Goal: Information Seeking & Learning: Learn about a topic

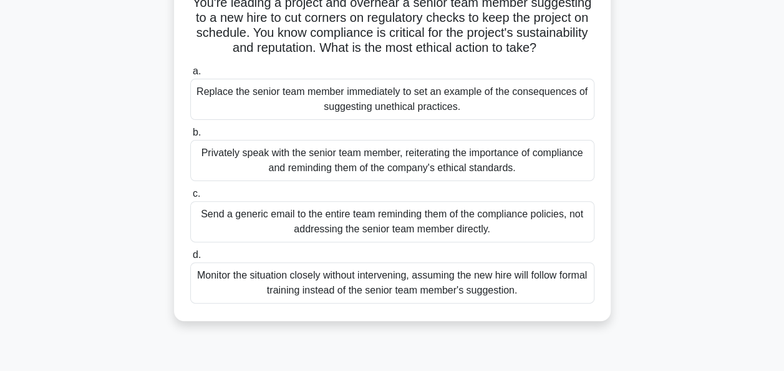
scroll to position [100, 0]
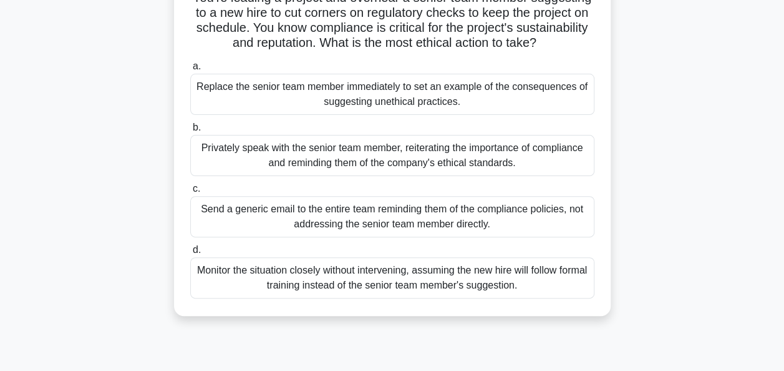
click at [351, 175] on div "Privately speak with the senior team member, reiterating the importance of comp…" at bounding box center [392, 155] width 404 height 41
click at [190, 132] on input "b. Privately speak with the senior team member, reiterating the importance of c…" at bounding box center [190, 128] width 0 height 8
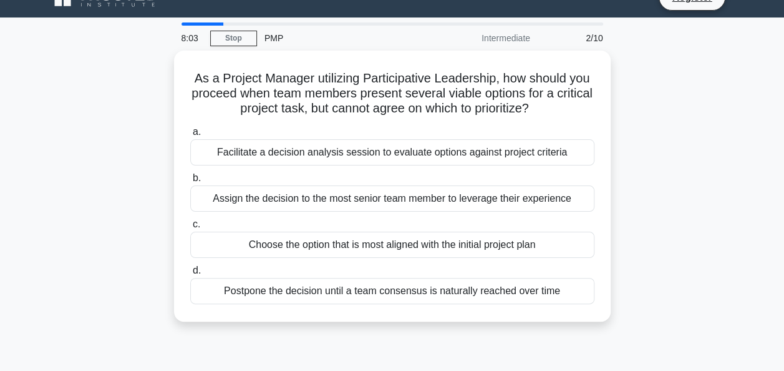
scroll to position [25, 0]
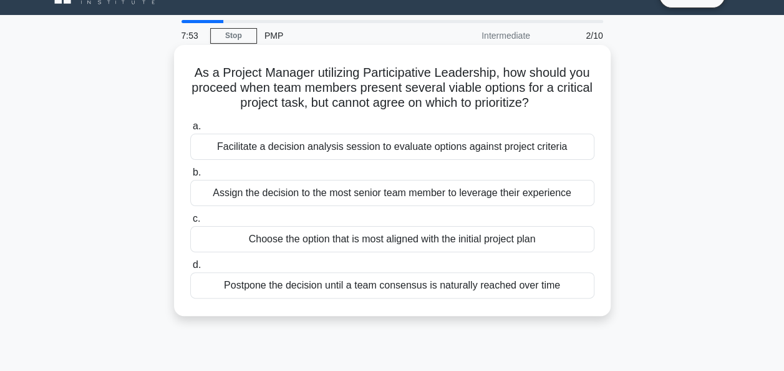
click at [316, 151] on div "Facilitate a decision analysis session to evaluate options against project crit…" at bounding box center [392, 146] width 404 height 26
click at [190, 130] on input "a. Facilitate a decision analysis session to evaluate options against project c…" at bounding box center [190, 126] width 0 height 8
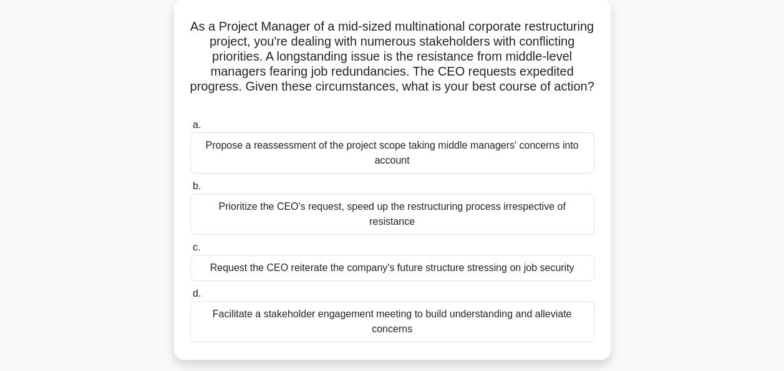
scroll to position [75, 0]
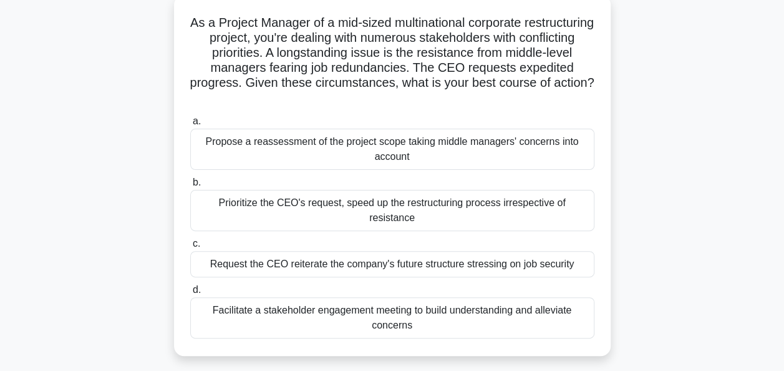
click at [349, 297] on div "Facilitate a stakeholder engagement meeting to build understanding and alleviat…" at bounding box center [392, 317] width 404 height 41
click at [190, 294] on input "d. Facilitate a stakeholder engagement meeting to build understanding and allev…" at bounding box center [190, 290] width 0 height 8
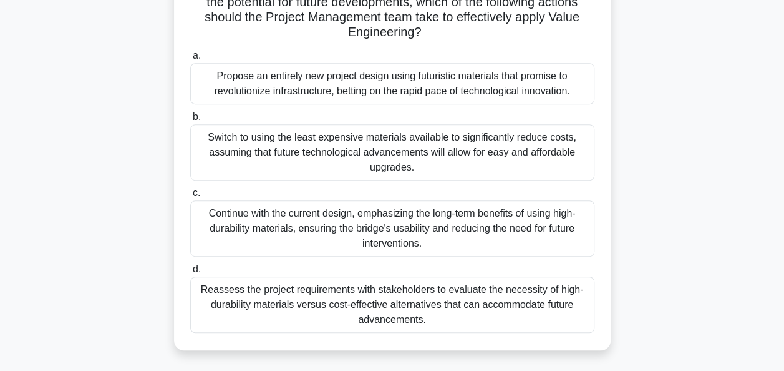
scroll to position [250, 0]
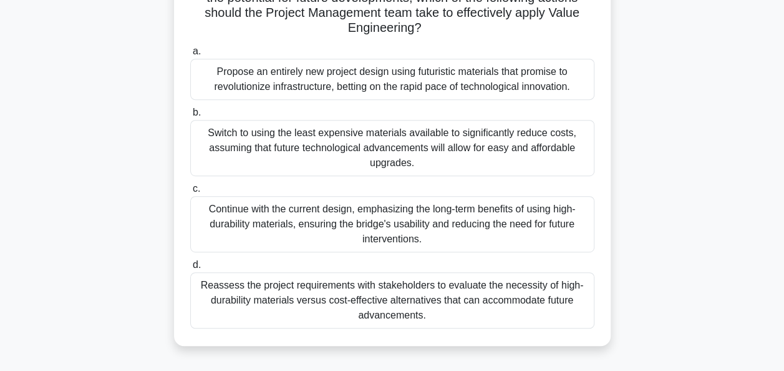
click at [495, 306] on div "Reassess the project requirements with stakeholders to evaluate the necessity o…" at bounding box center [392, 300] width 404 height 56
click at [190, 269] on input "d. Reassess the project requirements with stakeholders to evaluate the necessit…" at bounding box center [190, 265] width 0 height 8
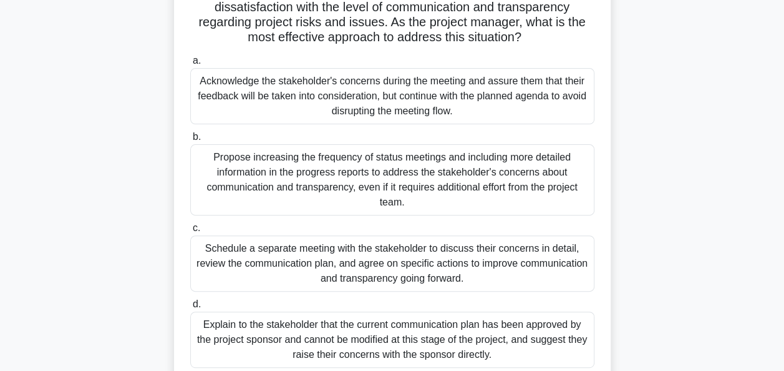
scroll to position [125, 0]
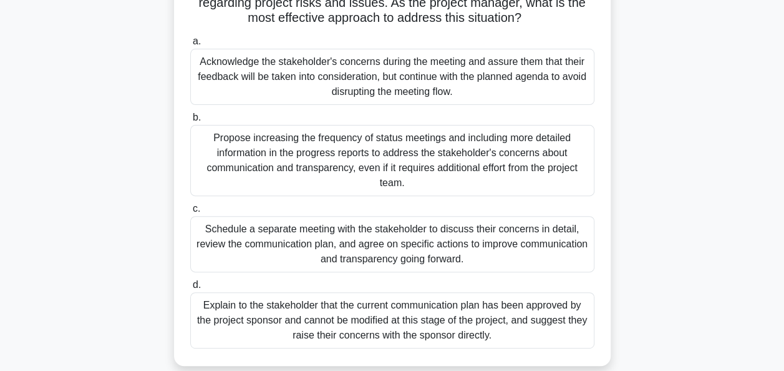
click at [521, 258] on div "Schedule a separate meeting with the stakeholder to discuss their concerns in d…" at bounding box center [392, 244] width 404 height 56
click at [190, 213] on input "c. Schedule a separate meeting with the stakeholder to discuss their concerns i…" at bounding box center [190, 209] width 0 height 8
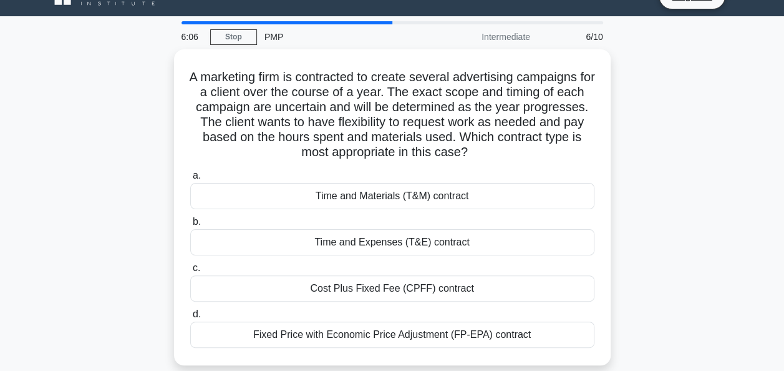
scroll to position [50, 0]
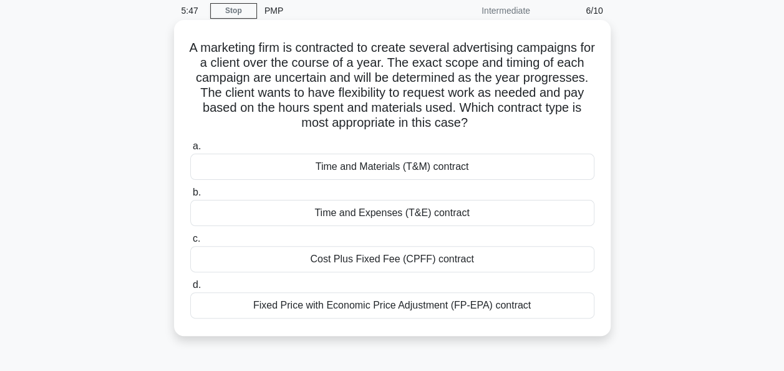
click at [373, 170] on div "Time and Materials (T&M) contract" at bounding box center [392, 166] width 404 height 26
click at [190, 150] on input "a. Time and Materials (T&M) contract" at bounding box center [190, 146] width 0 height 8
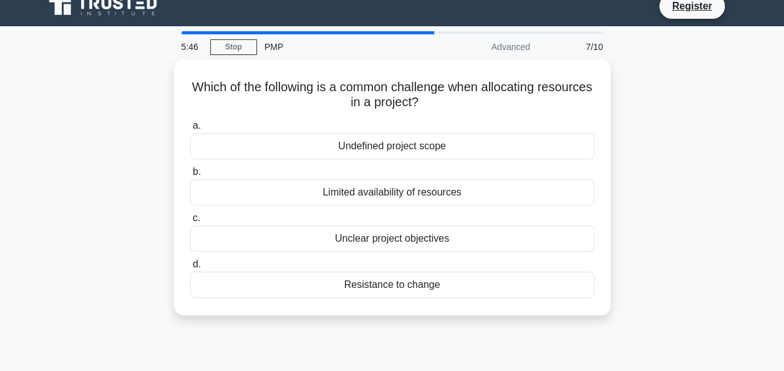
scroll to position [0, 0]
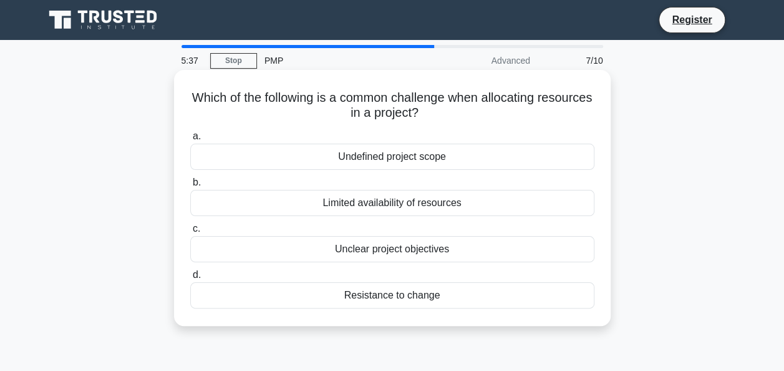
click at [401, 200] on div "Limited availability of resources" at bounding box center [392, 203] width 404 height 26
click at [190, 187] on input "b. Limited availability of resources" at bounding box center [190, 182] width 0 height 8
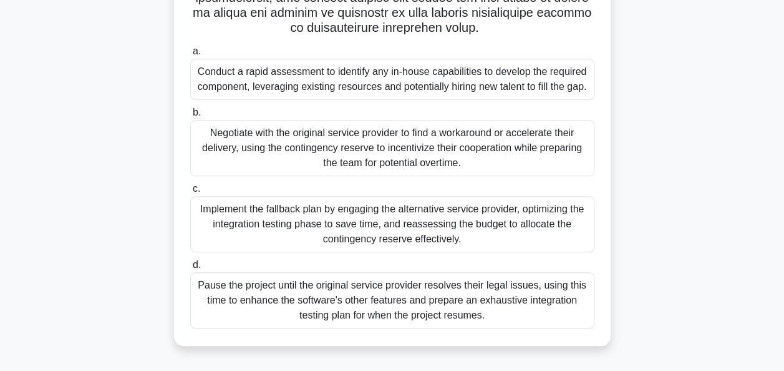
scroll to position [303, 0]
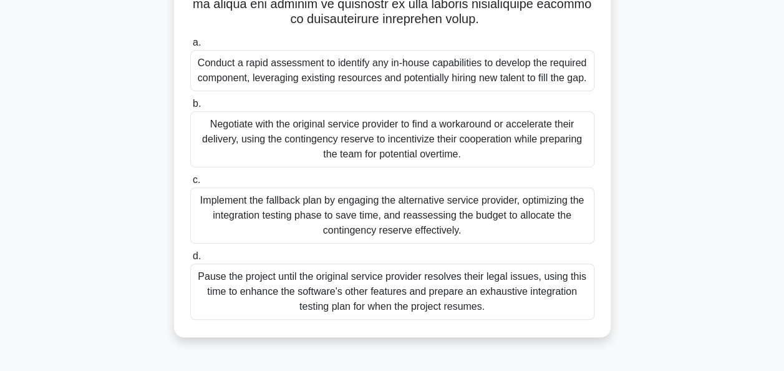
click at [258, 74] on div "Conduct a rapid assessment to identify any in-house capabilities to develop the…" at bounding box center [392, 70] width 404 height 41
click at [190, 47] on input "a. Conduct a rapid assessment to identify any in-house capabilities to develop …" at bounding box center [190, 43] width 0 height 8
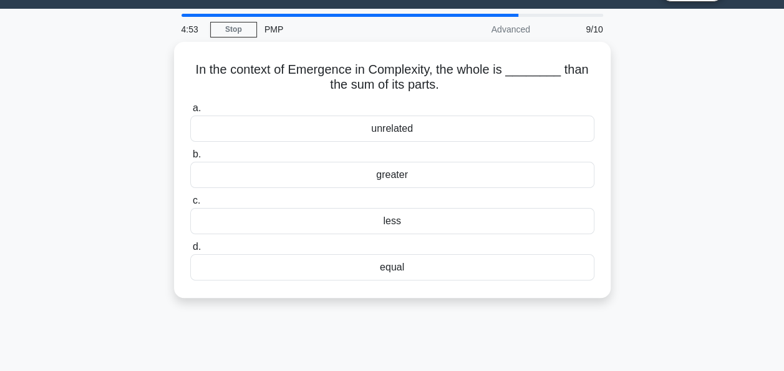
scroll to position [0, 0]
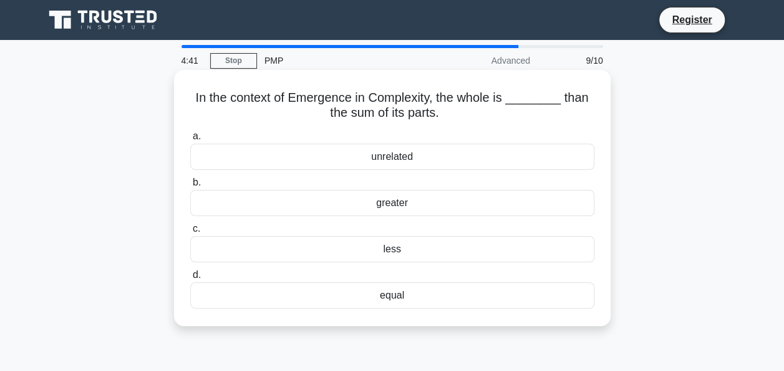
click at [339, 300] on div "equal" at bounding box center [392, 295] width 404 height 26
click at [190, 279] on input "d. equal" at bounding box center [190, 275] width 0 height 8
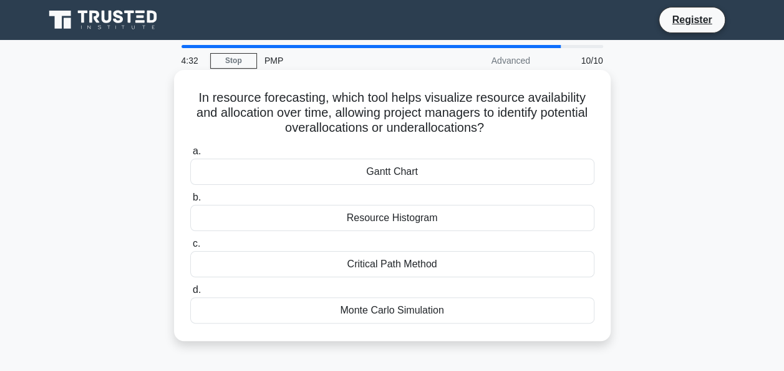
click at [327, 218] on div "Resource Histogram" at bounding box center [392, 218] width 404 height 26
click at [190, 201] on input "b. Resource Histogram" at bounding box center [190, 197] width 0 height 8
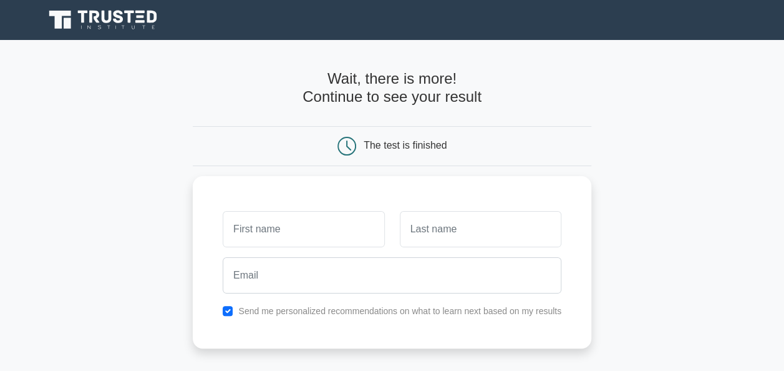
type input "lisa"
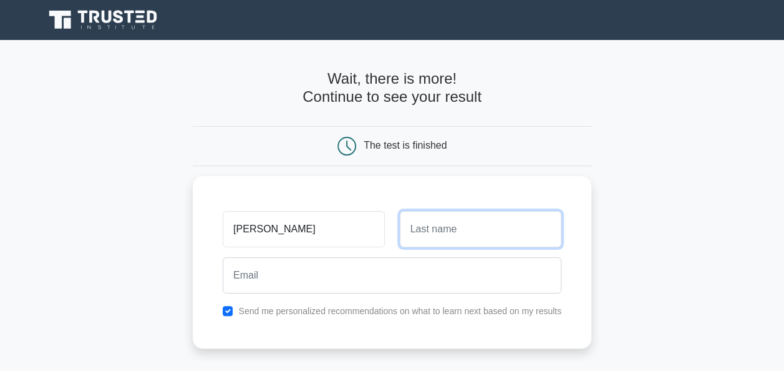
type input "kennedy"
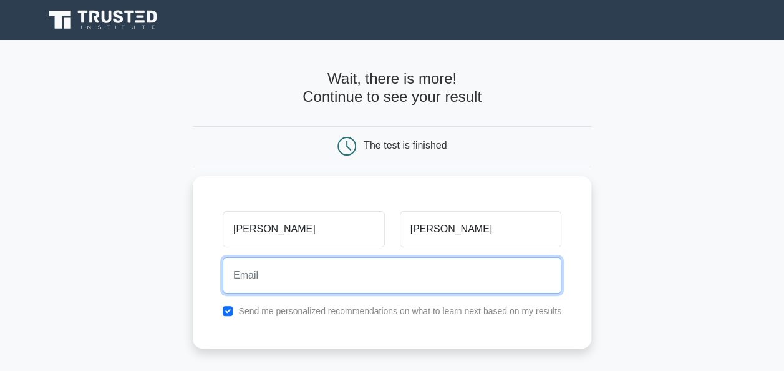
type input "lisa.l.kennedy@henkel.com"
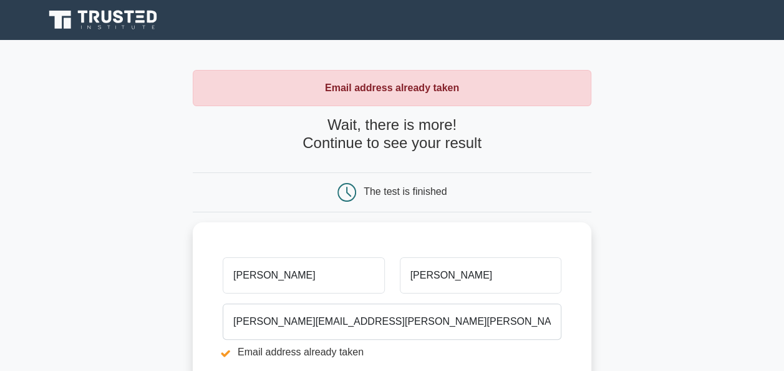
click at [284, 218] on form "Wait, there is more! Continue to see your result The test is finished lisa kenn…" at bounding box center [392, 322] width 399 height 413
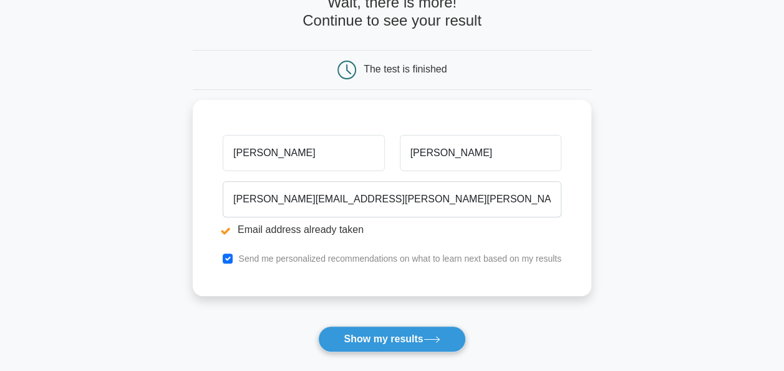
scroll to position [225, 0]
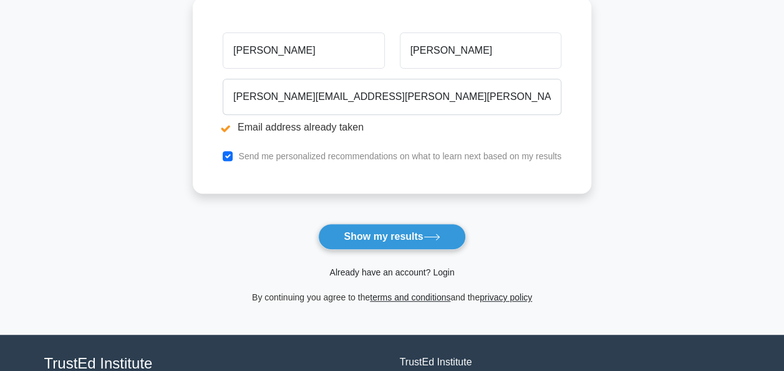
click at [362, 271] on link "Already have an account? Login" at bounding box center [391, 272] width 125 height 10
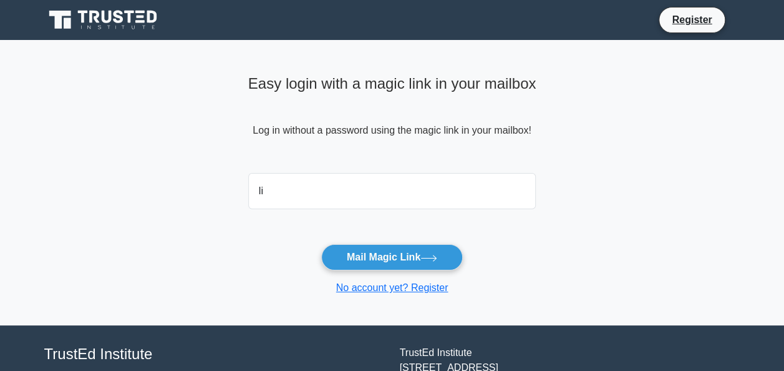
type input "[PERSON_NAME][EMAIL_ADDRESS][PERSON_NAME][PERSON_NAME][DOMAIN_NAME]"
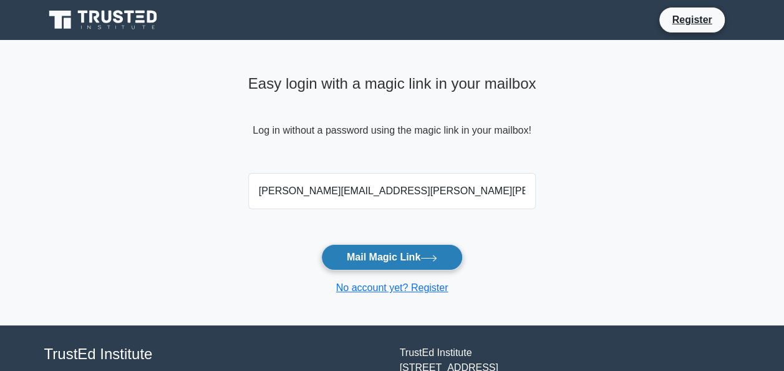
click at [361, 253] on button "Mail Magic Link" at bounding box center [392, 257] width 142 height 26
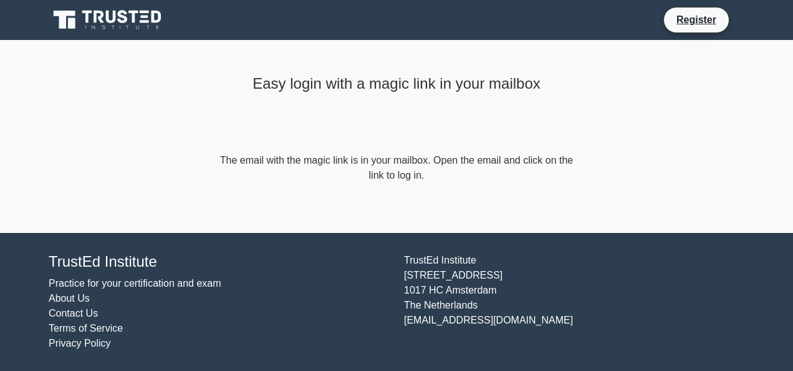
click at [101, 21] on icon at bounding box center [99, 17] width 10 height 12
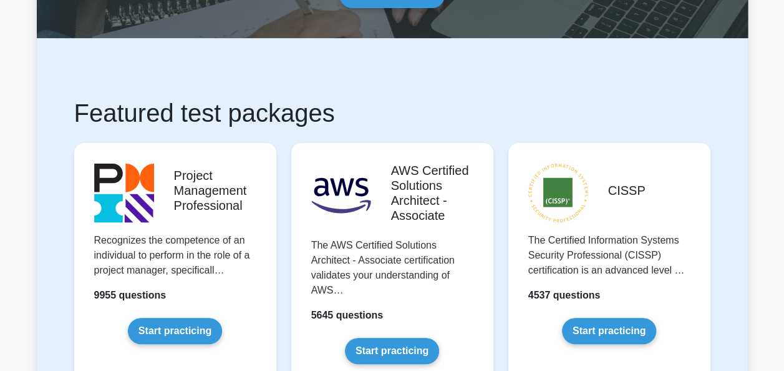
scroll to position [200, 0]
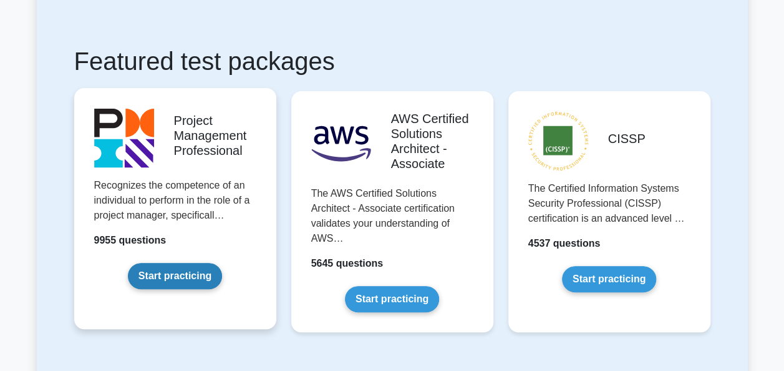
click at [175, 287] on link "Start practicing" at bounding box center [175, 276] width 94 height 26
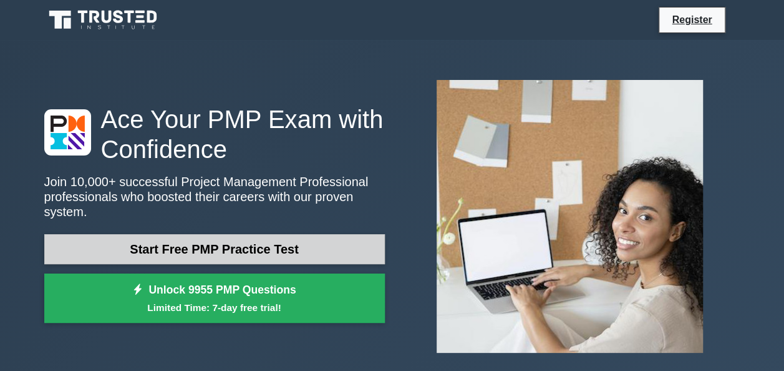
click at [124, 243] on link "Start Free PMP Practice Test" at bounding box center [214, 249] width 341 height 30
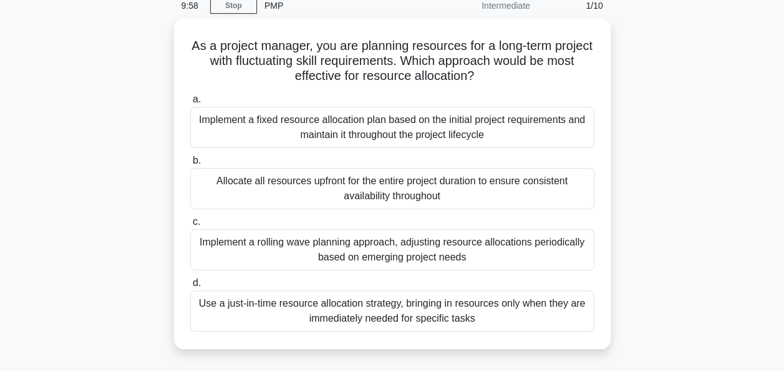
scroll to position [75, 0]
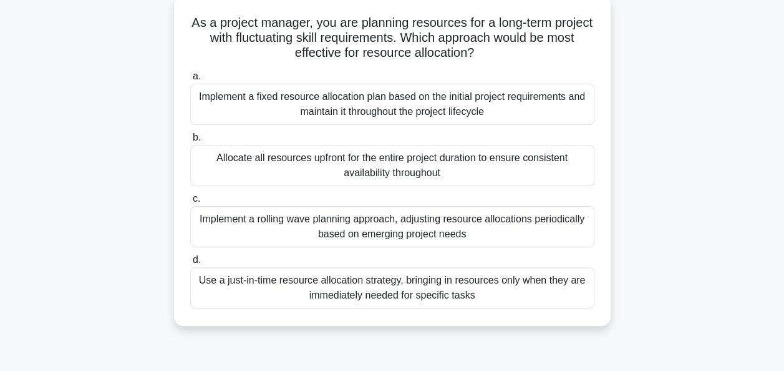
click at [282, 225] on div "Implement a rolling wave planning approach, adjusting resource allocations peri…" at bounding box center [392, 226] width 404 height 41
click at [190, 203] on input "c. Implement a rolling wave planning approach, adjusting resource allocations p…" at bounding box center [190, 199] width 0 height 8
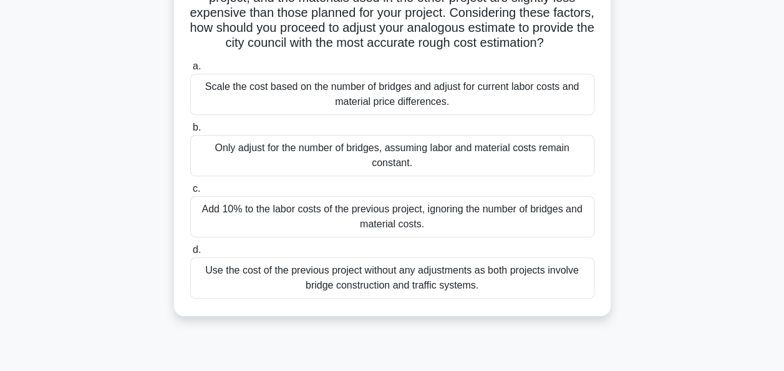
scroll to position [0, 0]
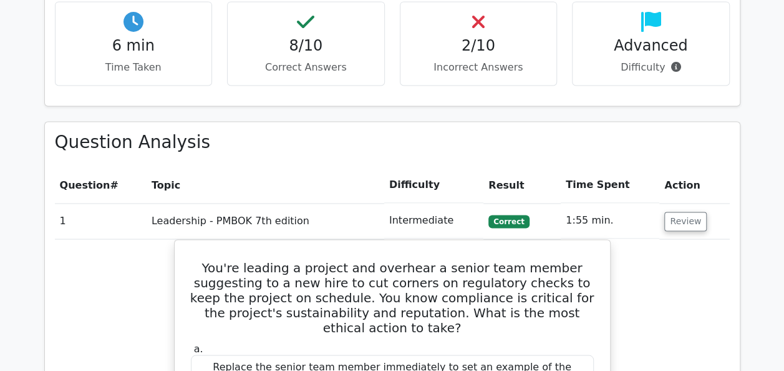
scroll to position [972, 0]
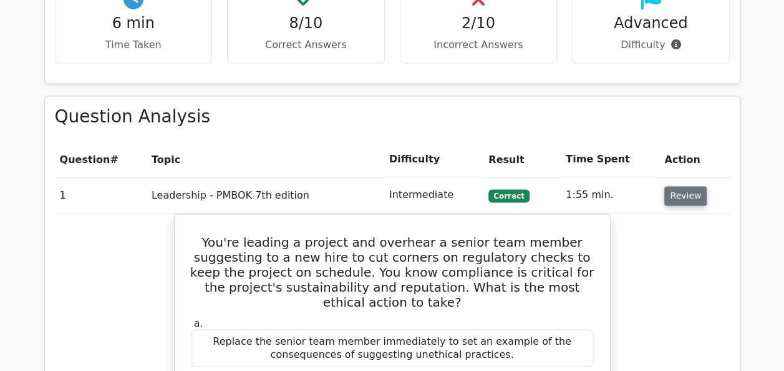
click at [678, 186] on button "Review" at bounding box center [685, 195] width 42 height 19
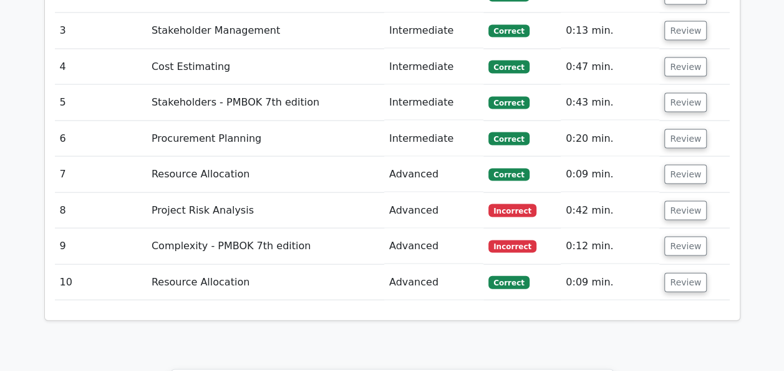
scroll to position [1221, 0]
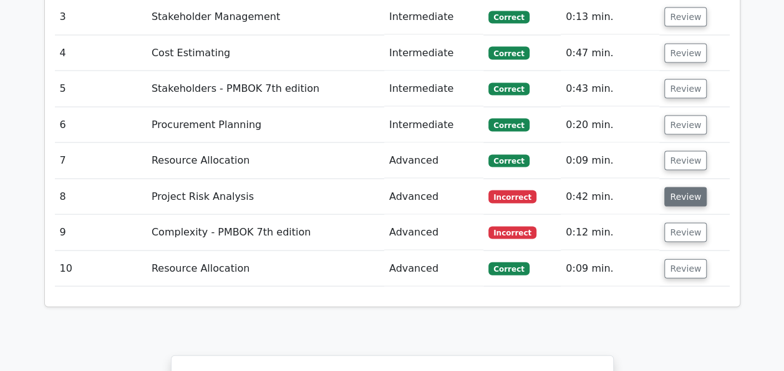
click at [684, 187] on button "Review" at bounding box center [685, 196] width 42 height 19
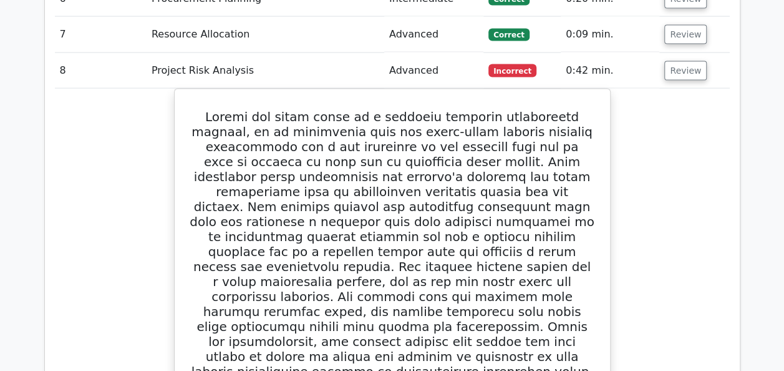
scroll to position [1346, 0]
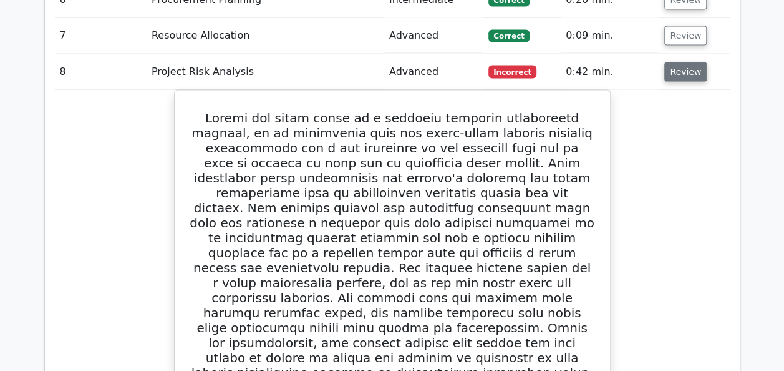
click at [674, 62] on button "Review" at bounding box center [685, 71] width 42 height 19
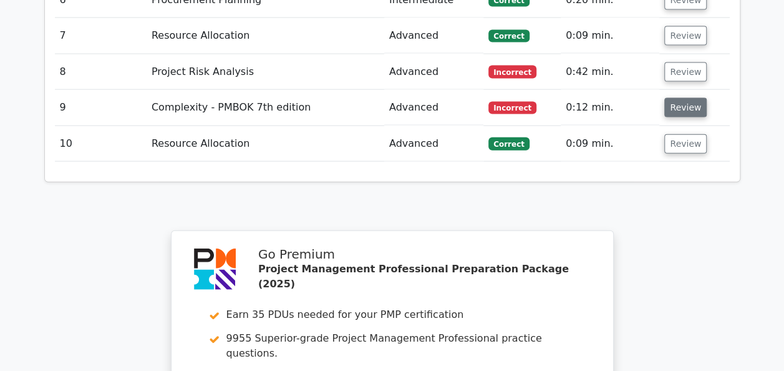
click at [669, 98] on button "Review" at bounding box center [685, 107] width 42 height 19
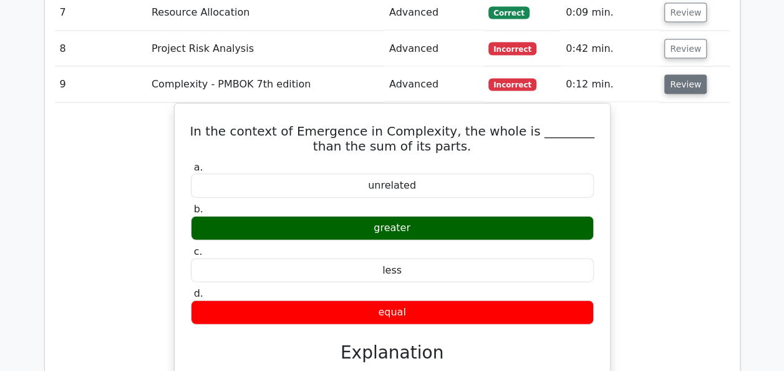
scroll to position [1371, 0]
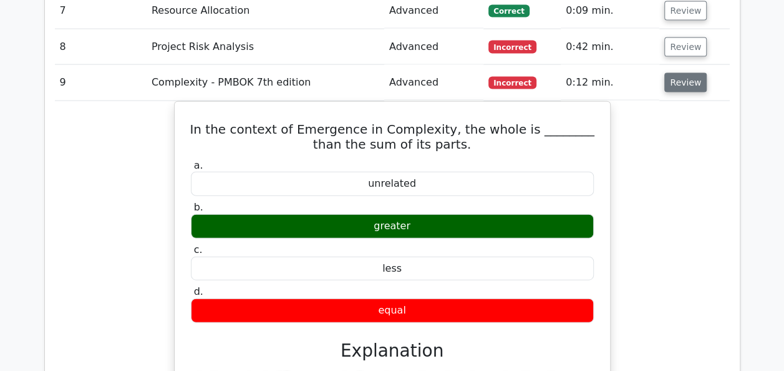
click at [673, 73] on button "Review" at bounding box center [685, 82] width 42 height 19
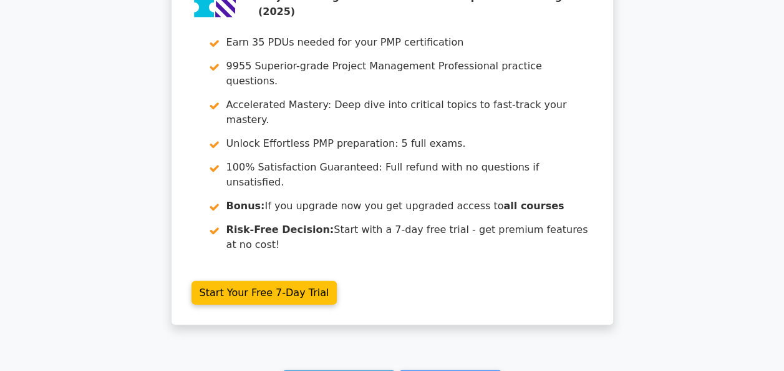
scroll to position [1692, 0]
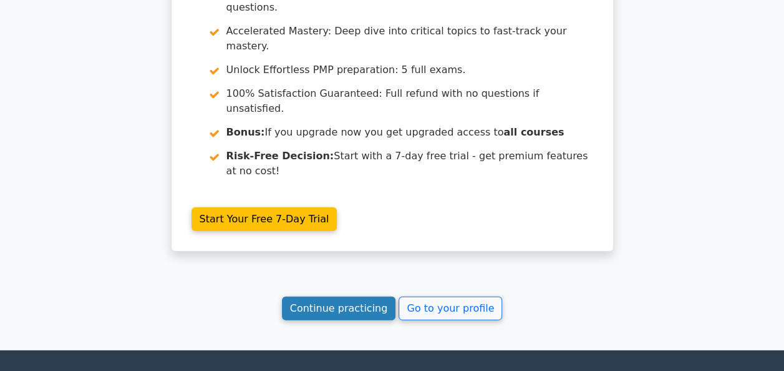
click at [339, 296] on link "Continue practicing" at bounding box center [339, 308] width 114 height 24
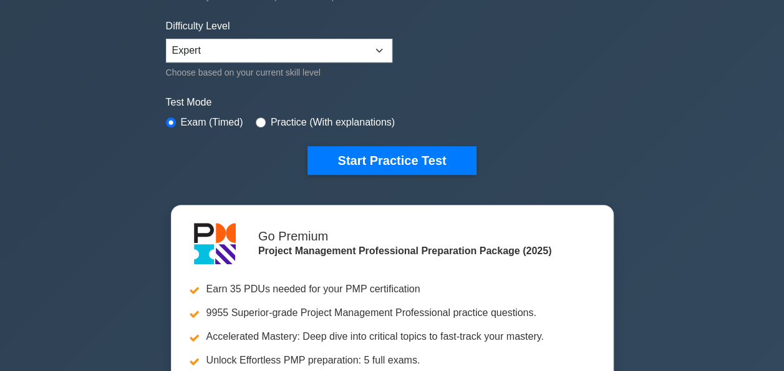
scroll to position [324, 0]
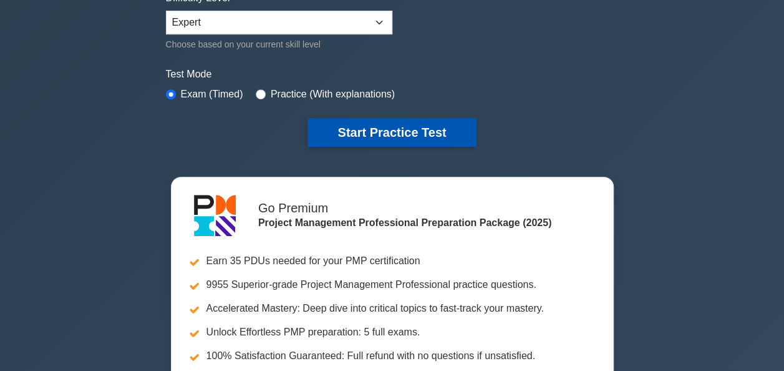
click at [383, 141] on button "Start Practice Test" at bounding box center [392, 132] width 168 height 29
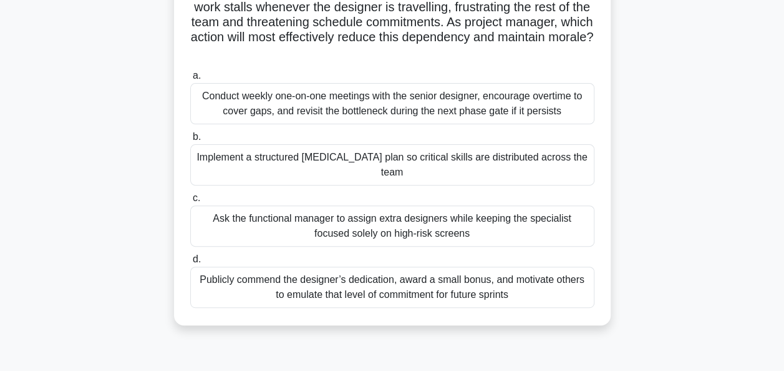
scroll to position [125, 0]
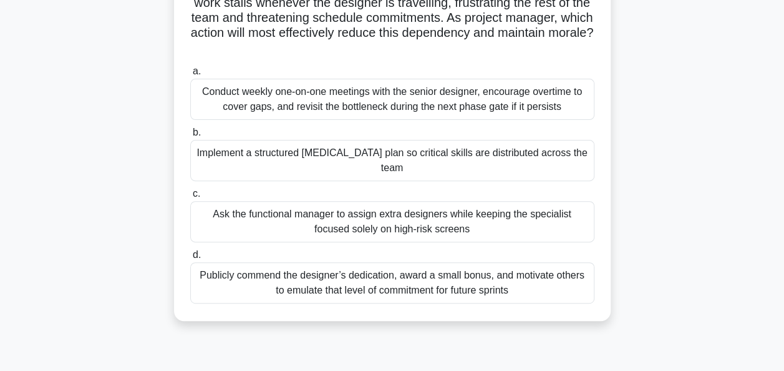
click at [258, 157] on div "Implement a structured [MEDICAL_DATA] plan so critical skills are distributed a…" at bounding box center [392, 160] width 404 height 41
click at [190, 137] on input "b. Implement a structured cross-training plan so critical skills are distribute…" at bounding box center [190, 133] width 0 height 8
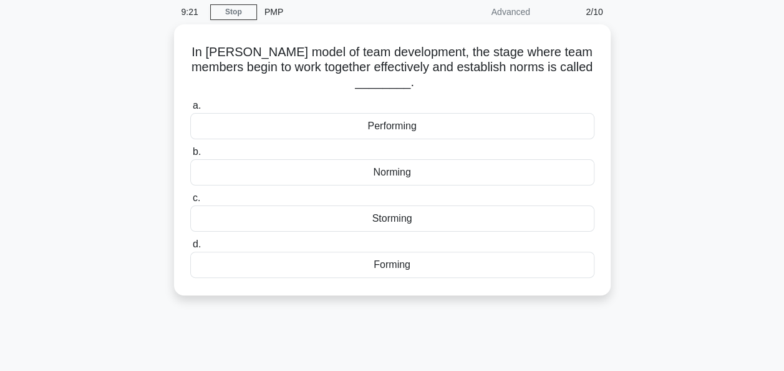
scroll to position [50, 0]
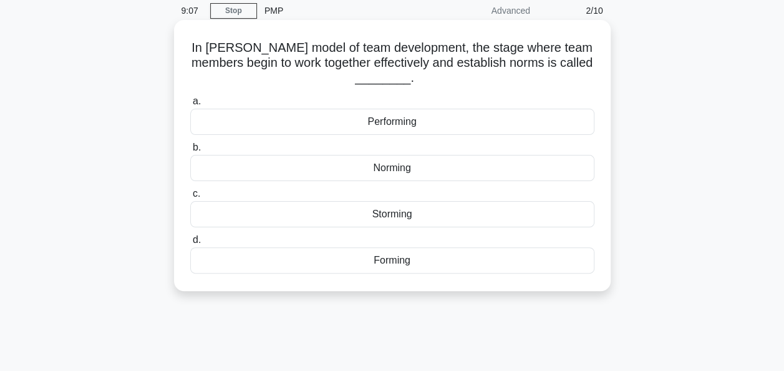
click at [332, 127] on div "Performing" at bounding box center [392, 122] width 404 height 26
click at [190, 105] on input "a. Performing" at bounding box center [190, 101] width 0 height 8
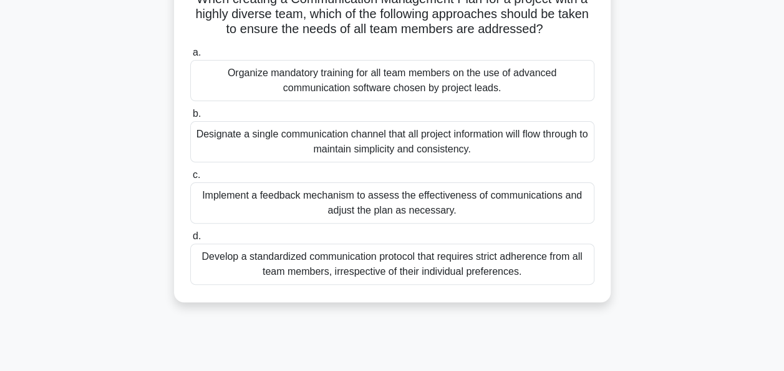
scroll to position [100, 0]
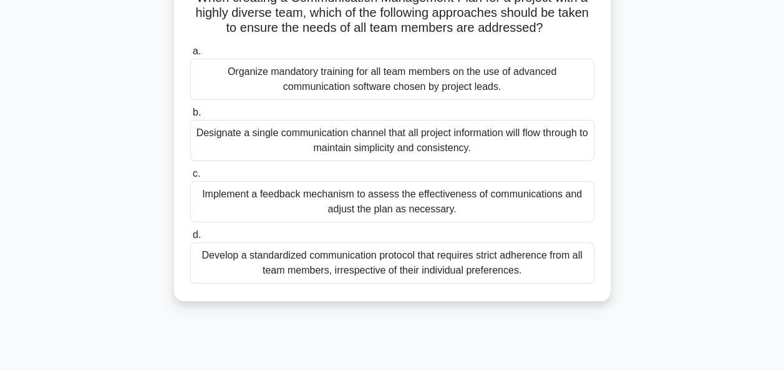
click at [298, 266] on div "Develop a standardized communication protocol that requires strict adherence fr…" at bounding box center [392, 262] width 404 height 41
click at [190, 239] on input "d. Develop a standardized communication protocol that requires strict adherence…" at bounding box center [190, 235] width 0 height 8
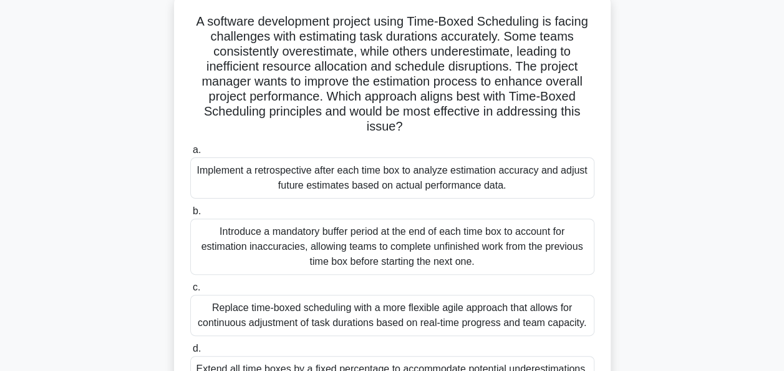
scroll to position [75, 0]
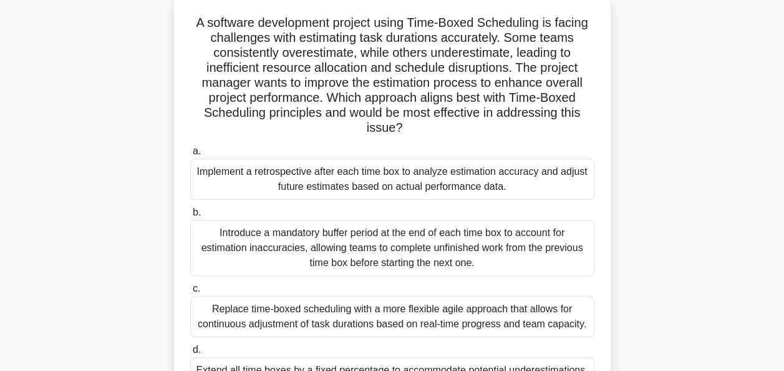
click at [294, 181] on div "Implement a retrospective after each time box to analyze estimation accuracy an…" at bounding box center [392, 178] width 404 height 41
click at [190, 155] on input "a. Implement a retrospective after each time box to analyze estimation accuracy…" at bounding box center [190, 151] width 0 height 8
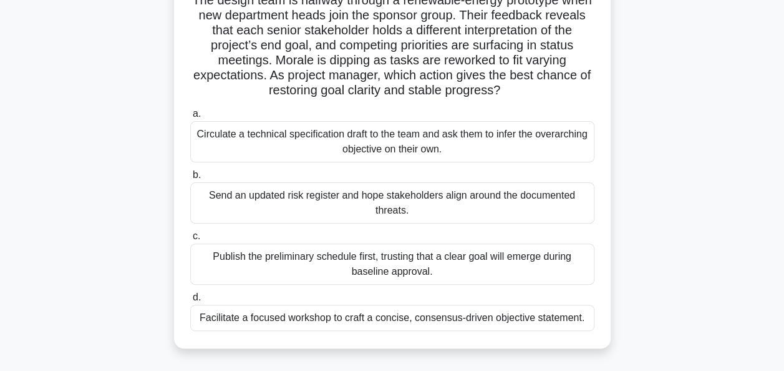
scroll to position [100, 0]
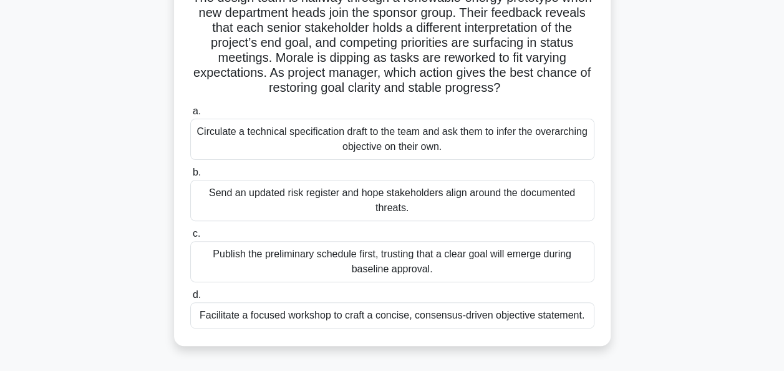
click at [391, 316] on div "Facilitate a focused workshop to craft a concise, consensus-driven objective st…" at bounding box center [392, 315] width 404 height 26
click at [190, 299] on input "d. Facilitate a focused workshop to craft a concise, consensus-driven objective…" at bounding box center [190, 295] width 0 height 8
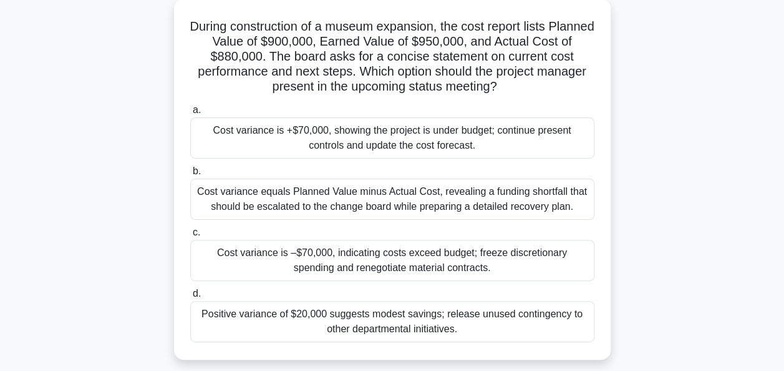
scroll to position [75, 0]
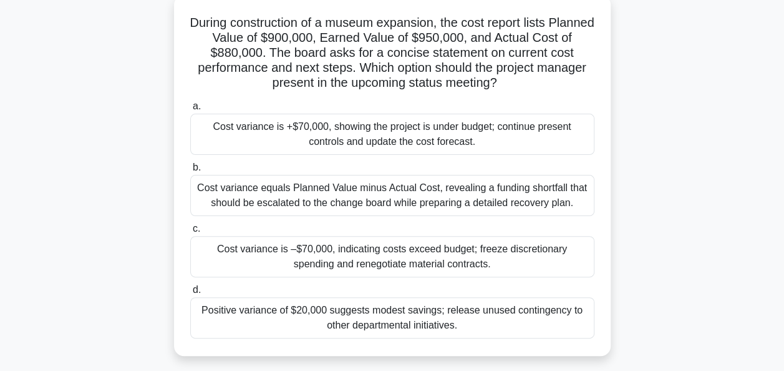
click at [241, 133] on div "Cost variance is +$70,000, showing the project is under budget; continue presen…" at bounding box center [392, 134] width 404 height 41
click at [190, 110] on input "a. Cost variance is +$70,000, showing the project is under budget; continue pre…" at bounding box center [190, 106] width 0 height 8
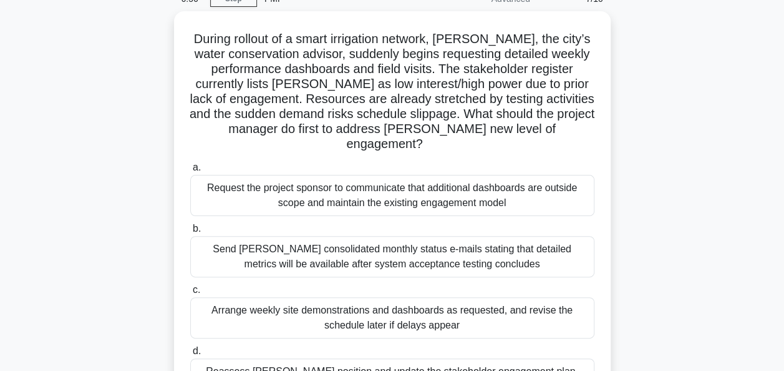
scroll to position [100, 0]
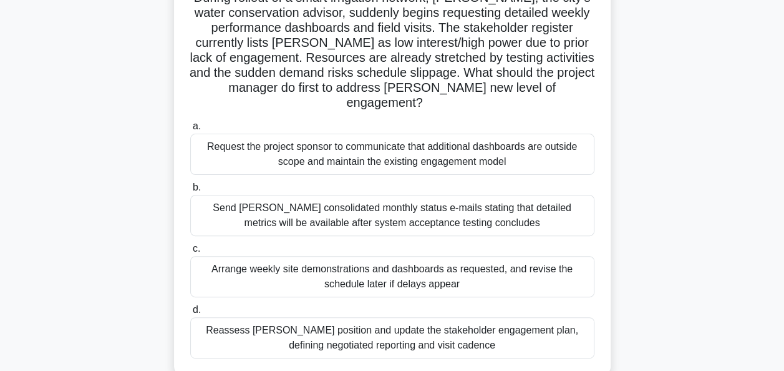
click at [297, 319] on div "Reassess Terry’s position and update the stakeholder engagement plan, defining …" at bounding box center [392, 337] width 404 height 41
click at [190, 314] on input "d. Reassess Terry’s position and update the stakeholder engagement plan, defini…" at bounding box center [190, 310] width 0 height 8
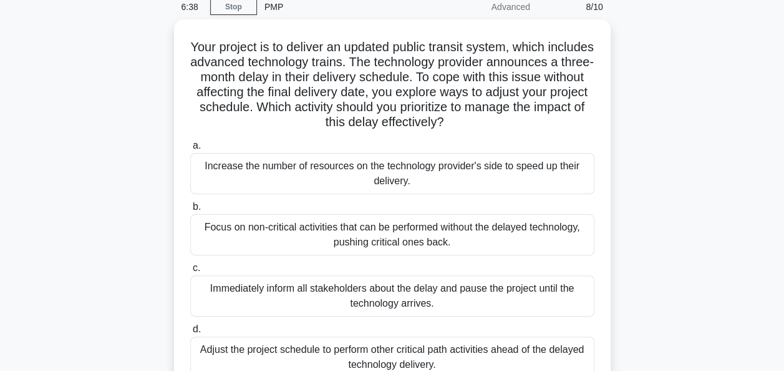
scroll to position [75, 0]
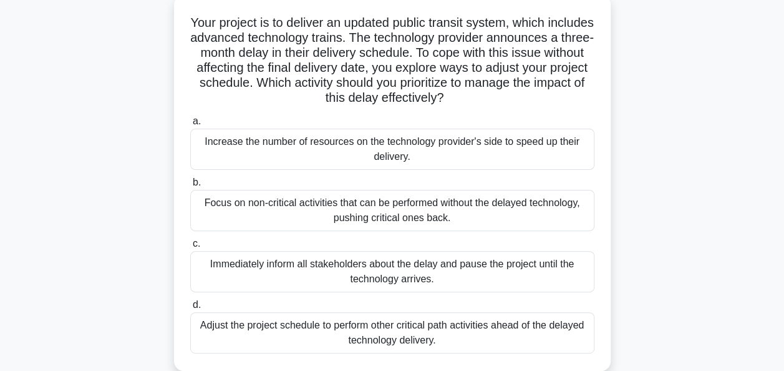
click at [271, 331] on div "Adjust the project schedule to perform other critical path activities ahead of …" at bounding box center [392, 332] width 404 height 41
click at [190, 309] on input "d. Adjust the project schedule to perform other critical path activities ahead …" at bounding box center [190, 305] width 0 height 8
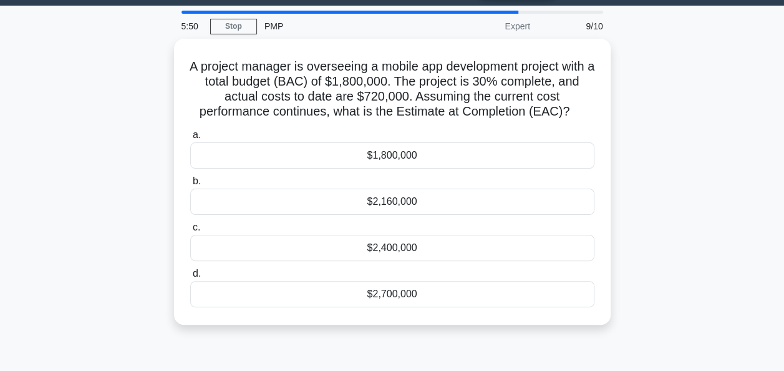
scroll to position [0, 0]
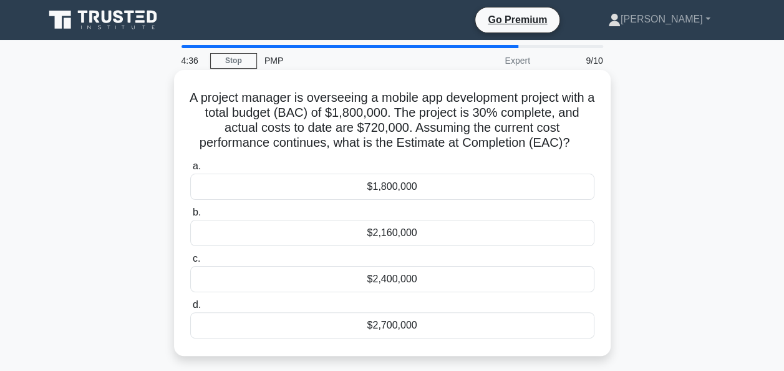
click at [284, 276] on div "$2,400,000" at bounding box center [392, 279] width 404 height 26
click at [190, 263] on input "c. $2,400,000" at bounding box center [190, 259] width 0 height 8
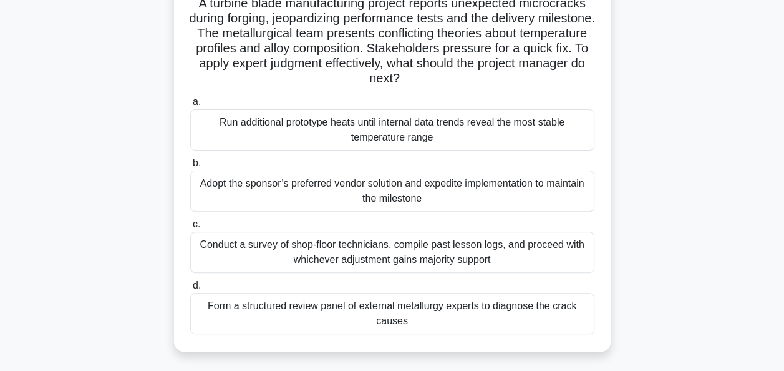
scroll to position [100, 0]
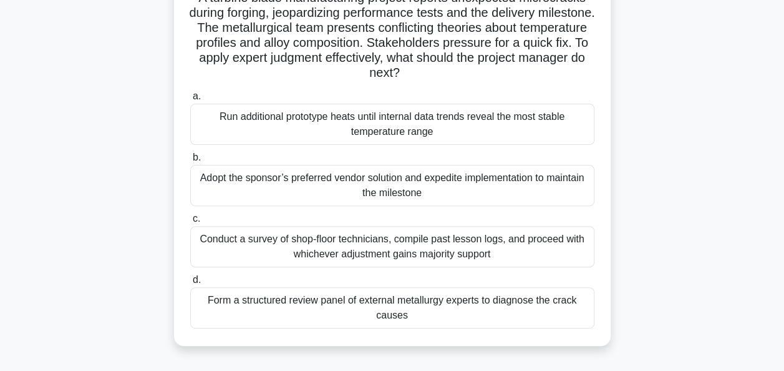
click at [217, 129] on div "Run additional prototype heats until internal data trends reveal the most stabl…" at bounding box center [392, 124] width 404 height 41
click at [190, 100] on input "a. Run additional prototype heats until internal data trends reveal the most st…" at bounding box center [190, 96] width 0 height 8
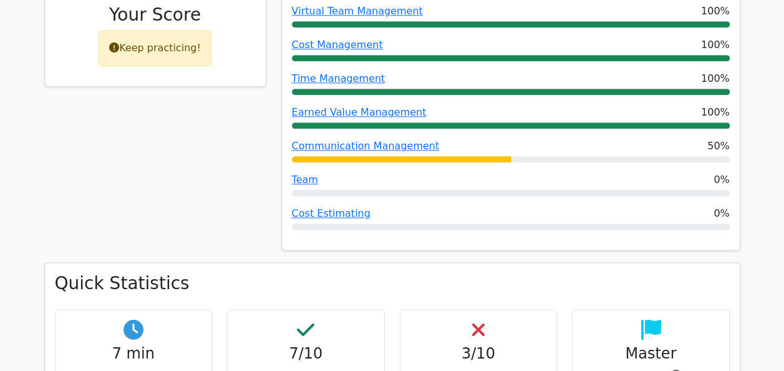
scroll to position [997, 0]
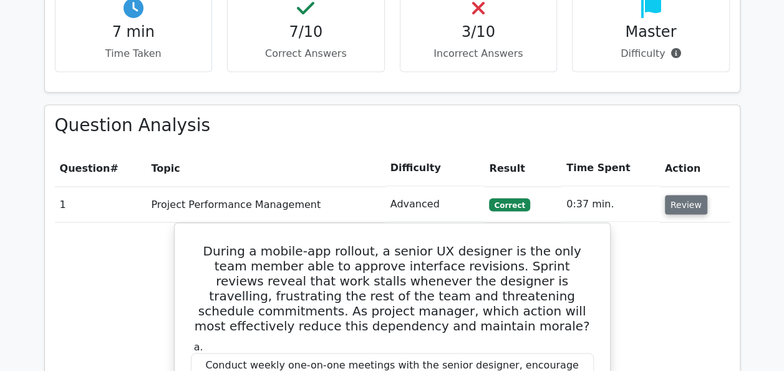
click at [670, 195] on button "Review" at bounding box center [686, 204] width 42 height 19
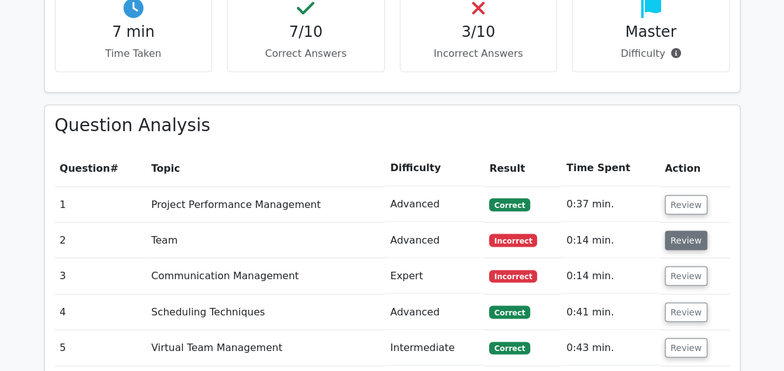
click at [673, 230] on button "Review" at bounding box center [686, 239] width 42 height 19
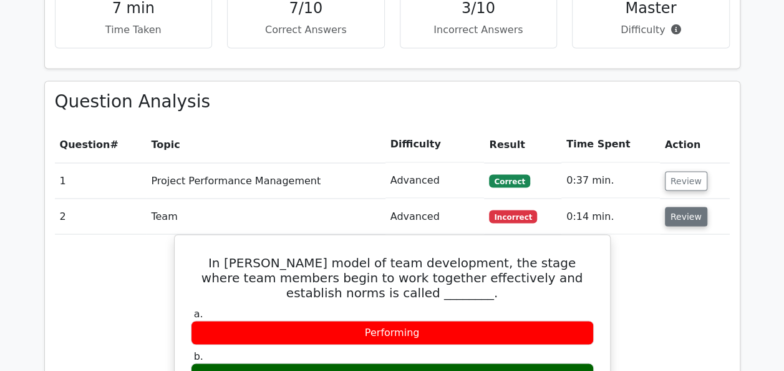
scroll to position [1022, 0]
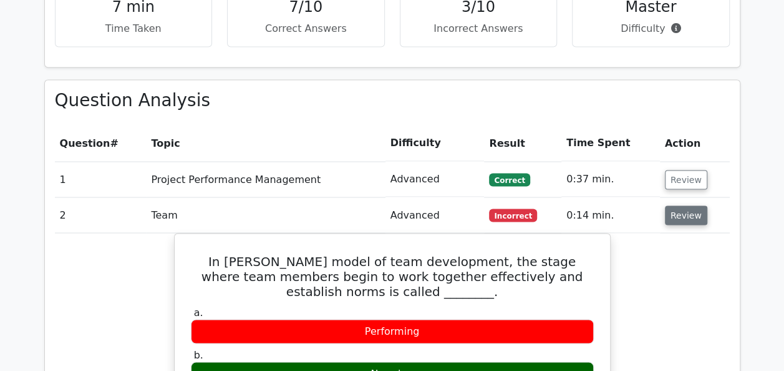
click at [673, 205] on button "Review" at bounding box center [686, 214] width 42 height 19
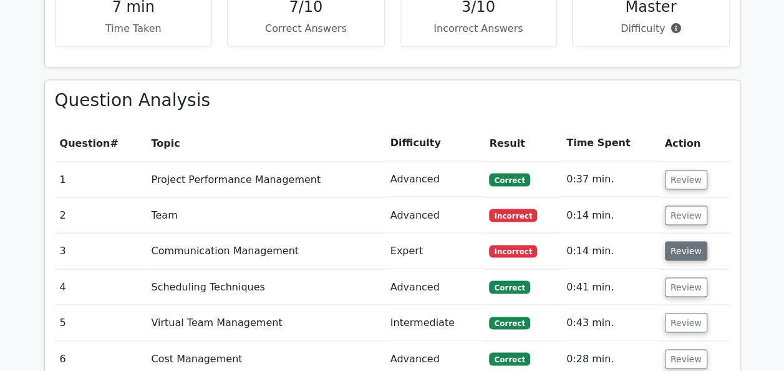
click at [676, 241] on button "Review" at bounding box center [686, 250] width 42 height 19
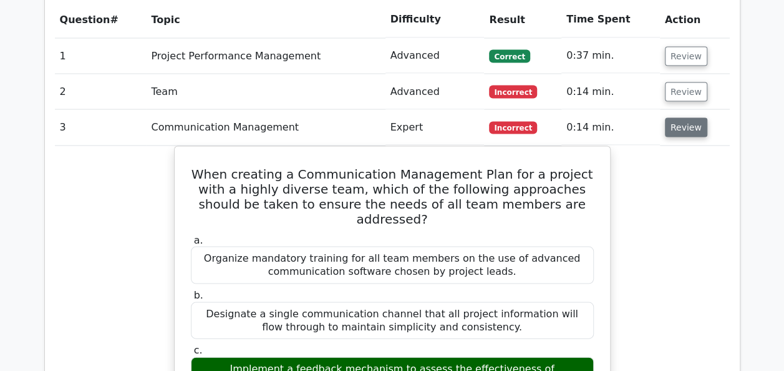
scroll to position [1147, 0]
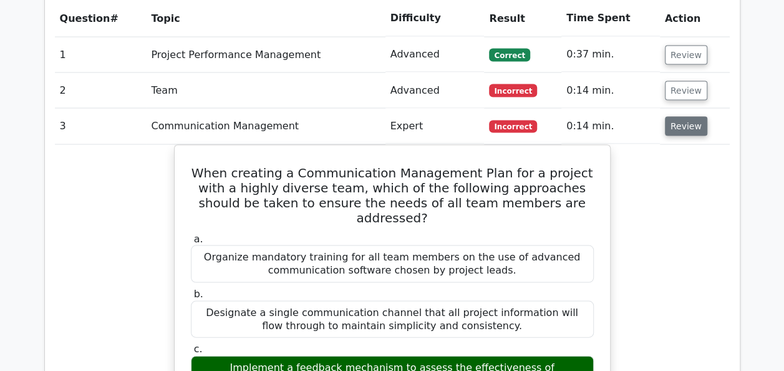
click at [677, 116] on button "Review" at bounding box center [686, 125] width 42 height 19
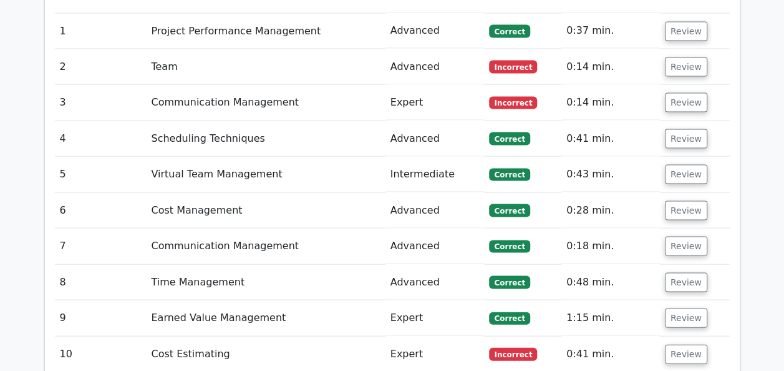
scroll to position [1172, 0]
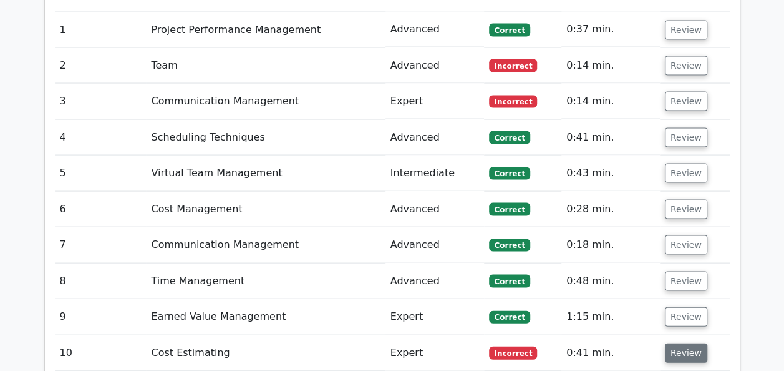
click at [682, 342] on button "Review" at bounding box center [686, 351] width 42 height 19
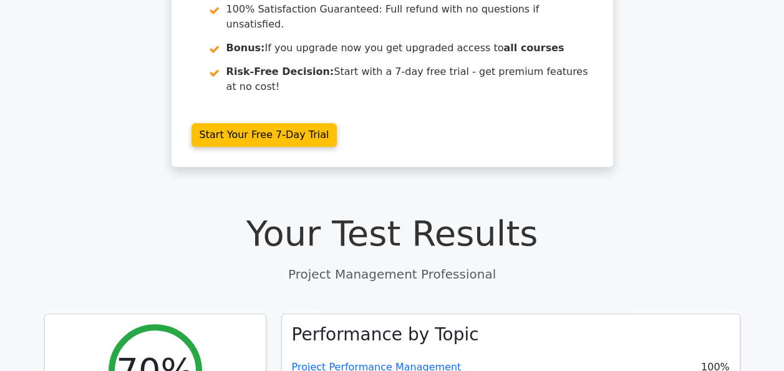
scroll to position [0, 0]
